Goal: Find specific page/section: Find specific page/section

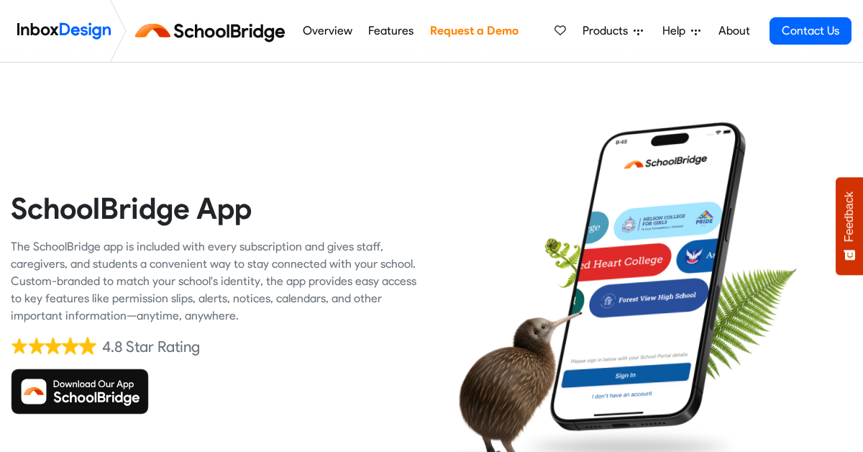
click at [85, 396] on img at bounding box center [80, 391] width 138 height 46
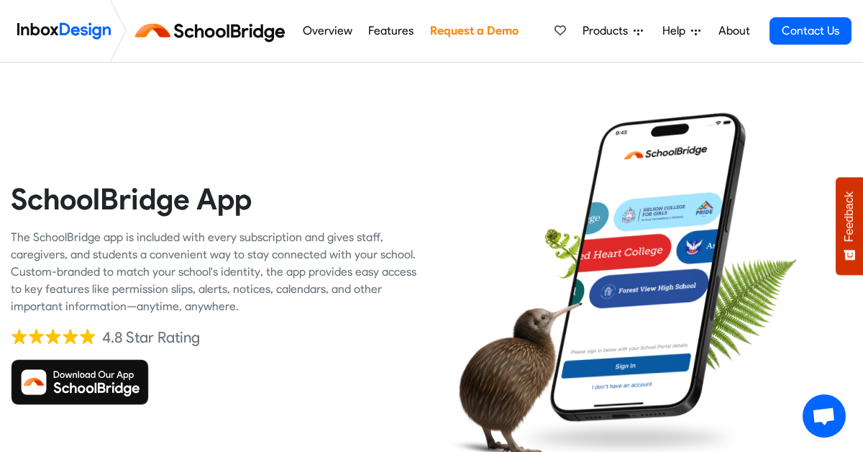
scroll to position [20, 0]
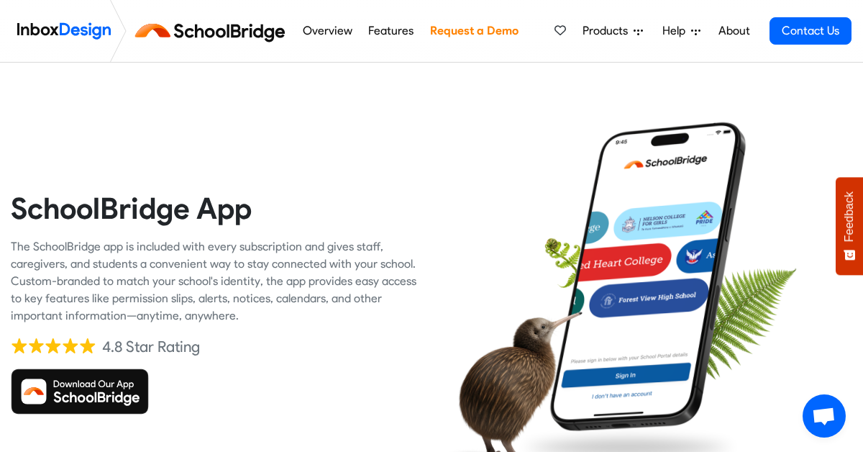
click at [130, 387] on img at bounding box center [80, 391] width 138 height 46
click at [29, 394] on img at bounding box center [80, 391] width 138 height 46
